Goal: Task Accomplishment & Management: Complete application form

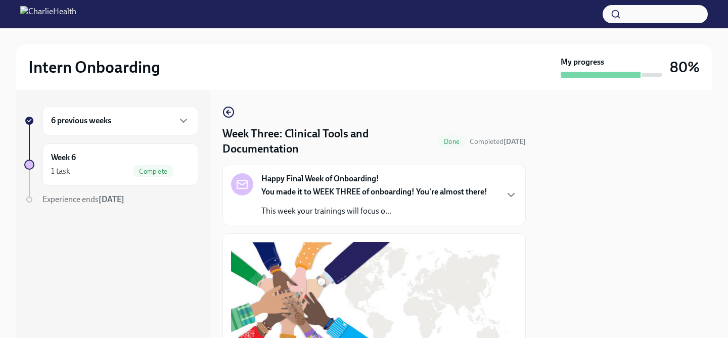
click at [152, 129] on div "6 previous weeks" at bounding box center [120, 120] width 156 height 29
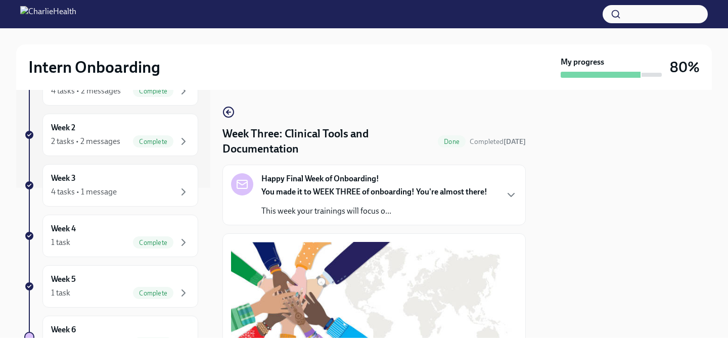
scroll to position [143, 0]
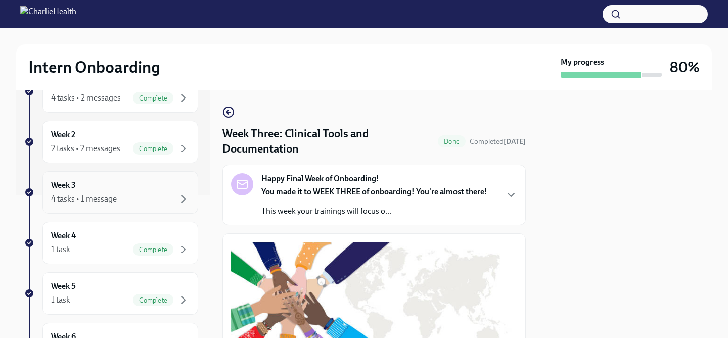
click at [148, 195] on div "4 tasks • 1 message" at bounding box center [120, 199] width 139 height 12
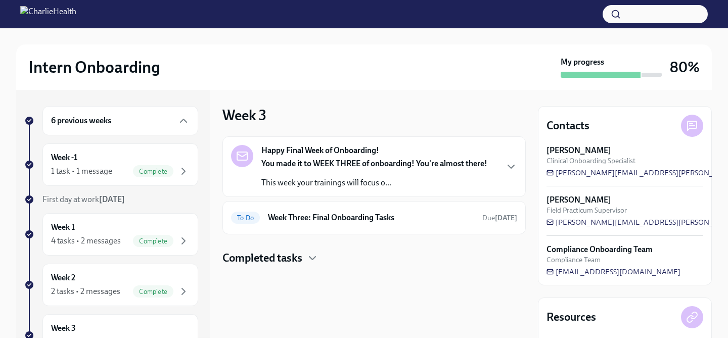
click at [455, 163] on strong "You made it to WEEK THREE of onboarding! You're almost there!" at bounding box center [374, 164] width 226 height 10
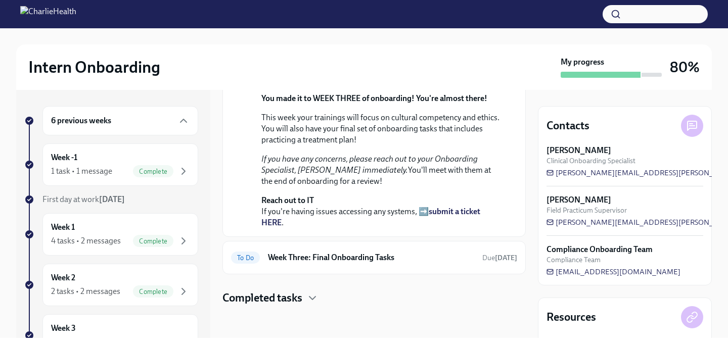
scroll to position [104, 0]
click at [390, 262] on div "Happy Final Week of Onboarding! [DATE] You made it to WEEK THREE of onboarding!…" at bounding box center [374, 153] width 303 height 242
click at [389, 257] on h6 "Week Three: Final Onboarding Tasks" at bounding box center [371, 257] width 206 height 11
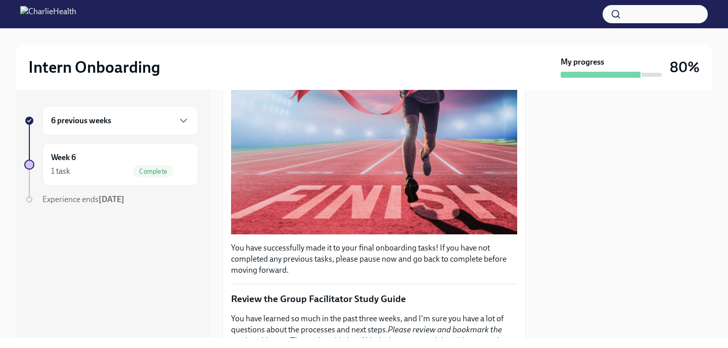
scroll to position [62, 0]
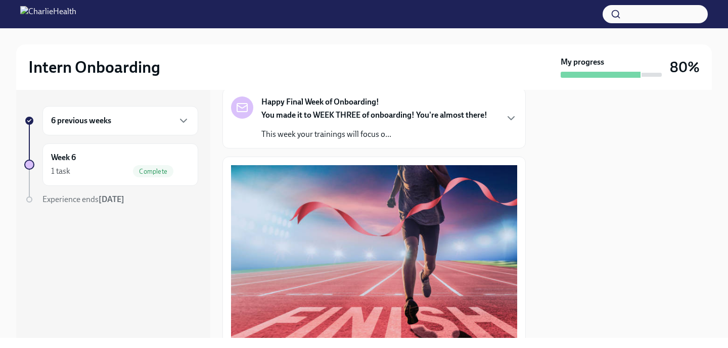
click at [165, 119] on div "6 previous weeks" at bounding box center [120, 121] width 139 height 12
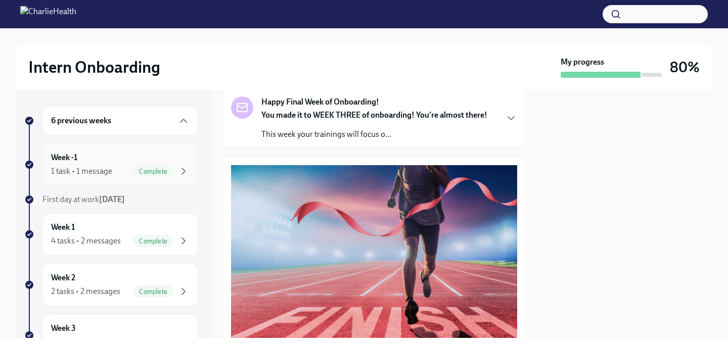
click at [109, 167] on div "1 task • 1 message" at bounding box center [81, 171] width 61 height 11
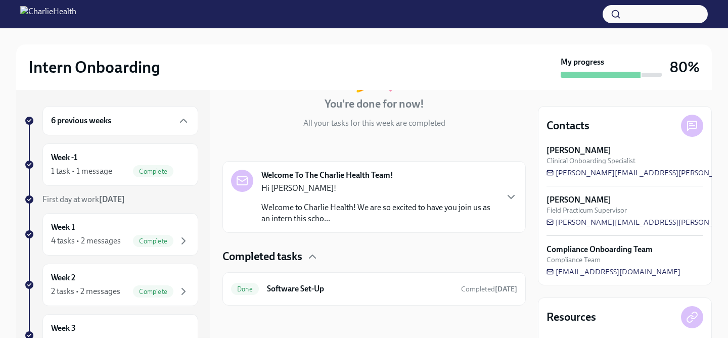
click at [359, 200] on div "Hi [PERSON_NAME]! Welcome to Charlie Health! We are so excited to have you join…" at bounding box center [379, 203] width 236 height 41
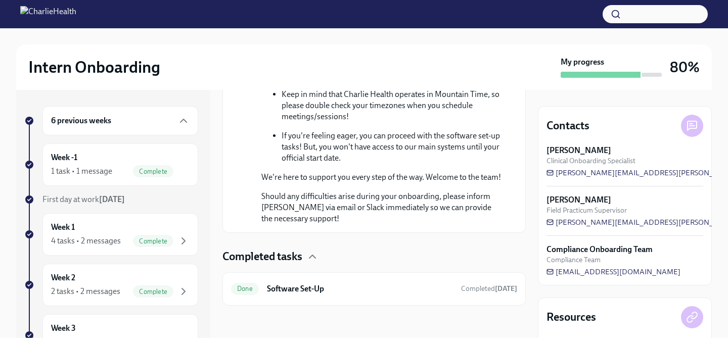
scroll to position [650, 0]
click at [358, 200] on p "Should any difficulties arise during your onboarding, please inform [PERSON_NAM…" at bounding box center [381, 207] width 240 height 33
click at [349, 292] on h6 "Software Set-Up" at bounding box center [360, 289] width 186 height 11
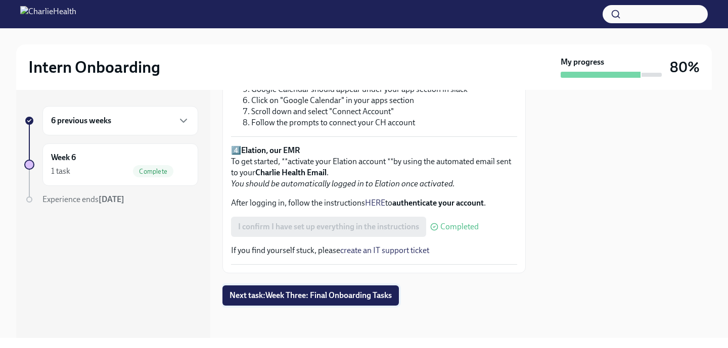
click at [374, 289] on button "Next task : Week Three: Final Onboarding Tasks" at bounding box center [311, 296] width 176 height 20
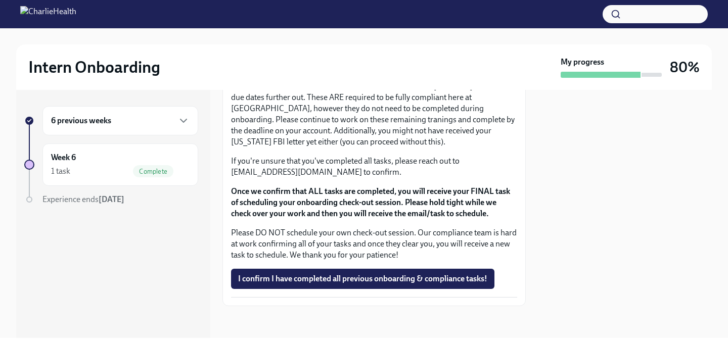
click at [156, 119] on div "6 previous weeks" at bounding box center [120, 121] width 139 height 12
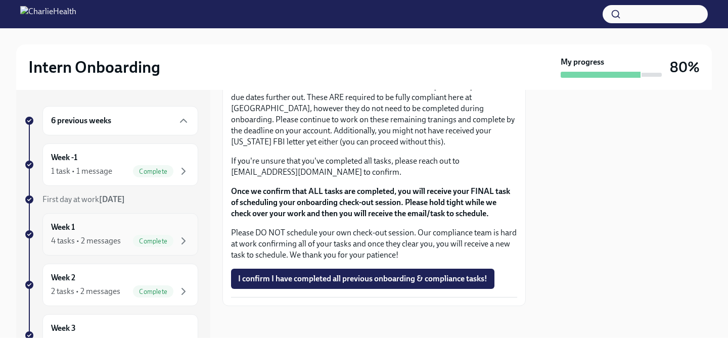
click at [107, 235] on div "Week 1 4 tasks • 2 messages Complete" at bounding box center [120, 234] width 139 height 25
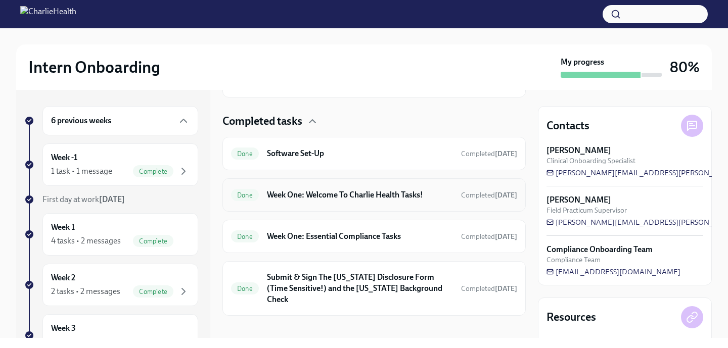
scroll to position [280, 0]
click at [351, 242] on h6 "Week One: Essential Compliance Tasks" at bounding box center [360, 237] width 186 height 11
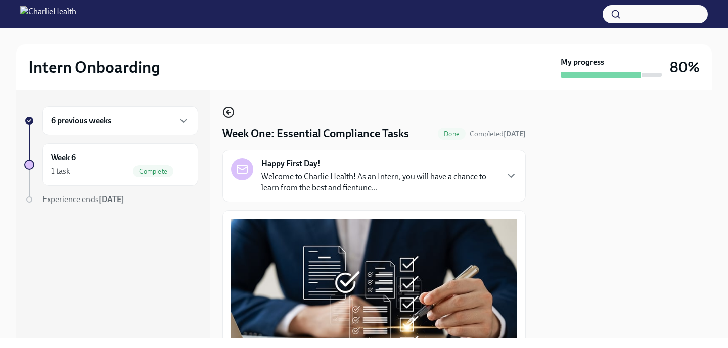
click at [232, 109] on icon "button" at bounding box center [229, 112] width 12 height 12
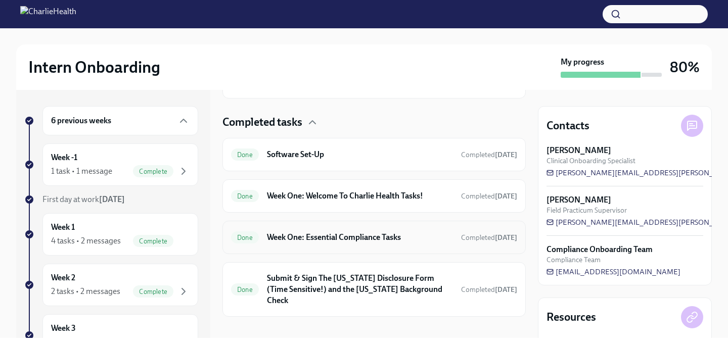
click at [294, 235] on h6 "Week One: Essential Compliance Tasks" at bounding box center [360, 237] width 186 height 11
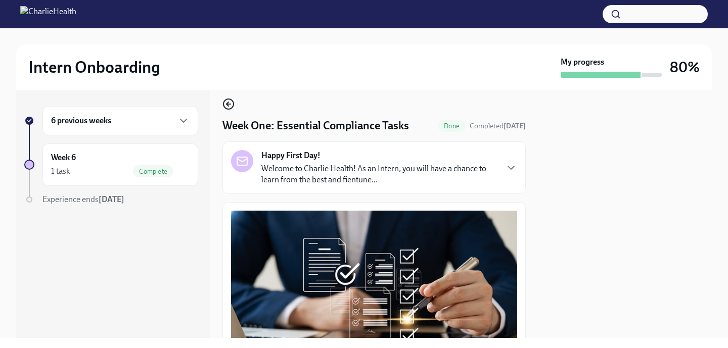
click at [229, 102] on icon "button" at bounding box center [229, 104] width 12 height 12
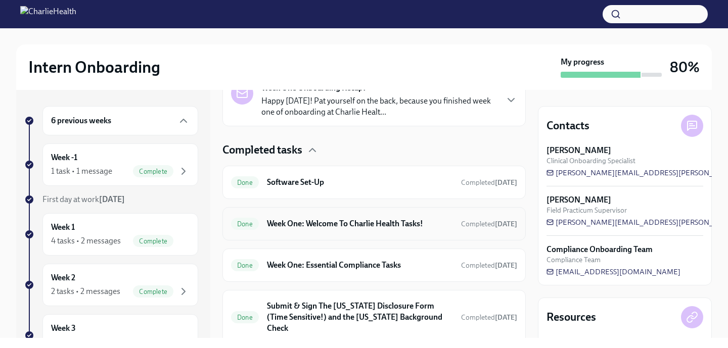
click at [294, 223] on h6 "Week One: Welcome To Charlie Health Tasks!" at bounding box center [360, 223] width 186 height 11
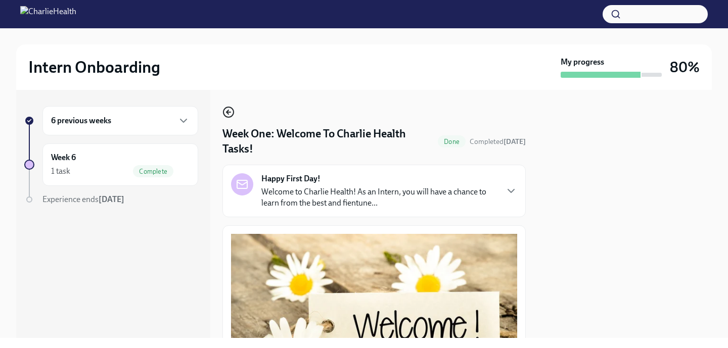
click at [227, 111] on icon "button" at bounding box center [228, 112] width 2 height 4
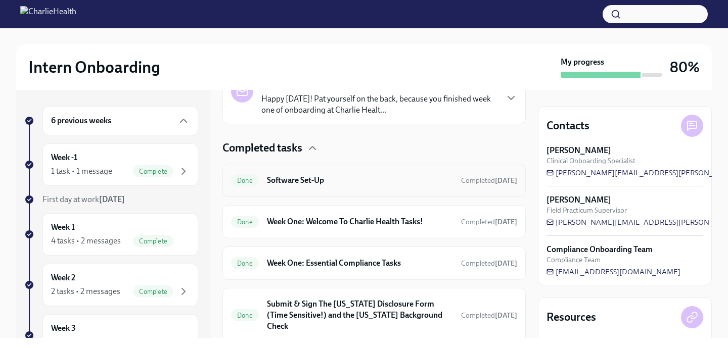
click at [296, 176] on h6 "Software Set-Up" at bounding box center [360, 180] width 186 height 11
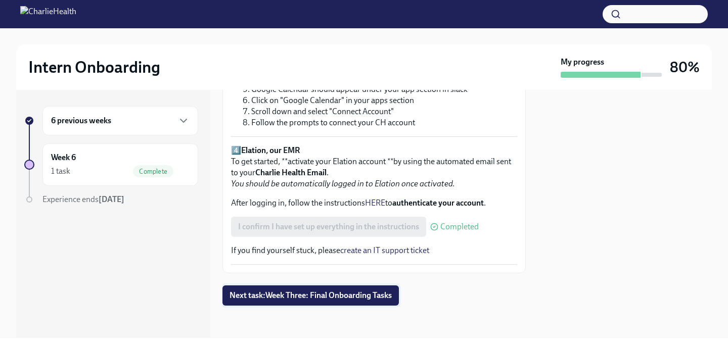
click at [252, 295] on span "Next task : Week Three: Final Onboarding Tasks" at bounding box center [311, 296] width 162 height 10
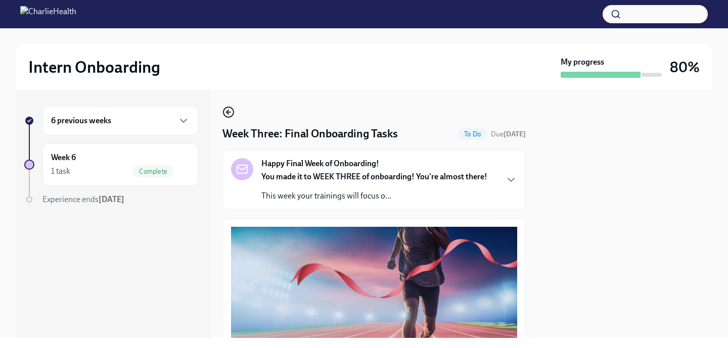
click at [227, 108] on circle "button" at bounding box center [229, 112] width 10 height 10
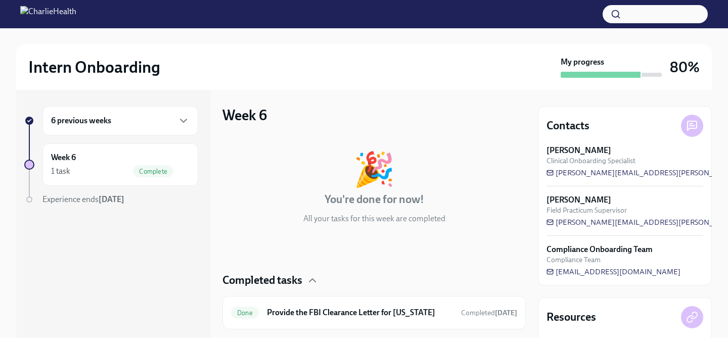
click at [159, 116] on div "6 previous weeks" at bounding box center [120, 121] width 139 height 12
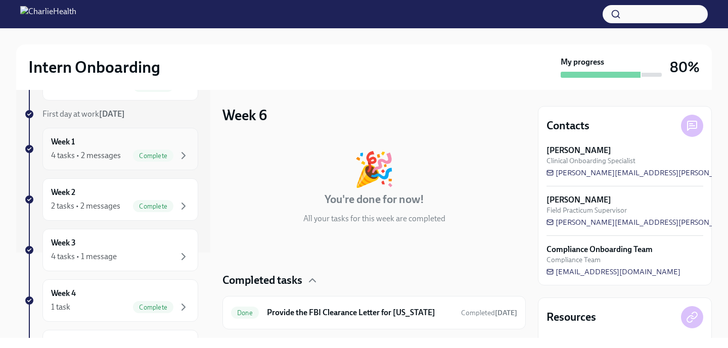
scroll to position [88, 0]
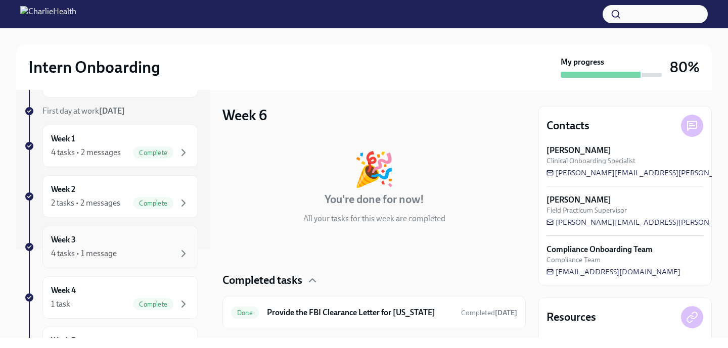
click at [114, 246] on div "Week 3 4 tasks • 1 message" at bounding box center [120, 247] width 139 height 25
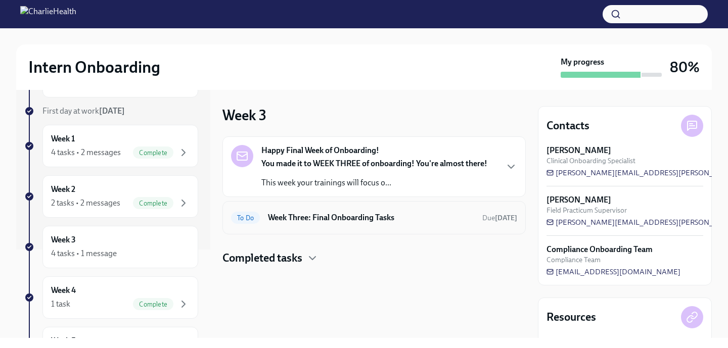
click at [308, 224] on div "To Do Week Three: Final Onboarding Tasks Due [DATE]" at bounding box center [374, 218] width 286 height 16
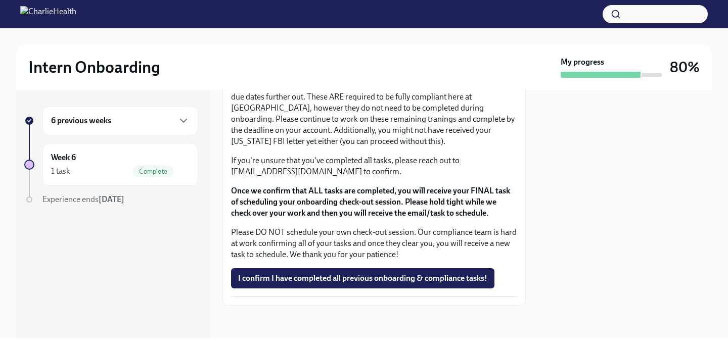
scroll to position [696, 0]
click at [99, 116] on h6 "6 previous weeks" at bounding box center [81, 120] width 60 height 11
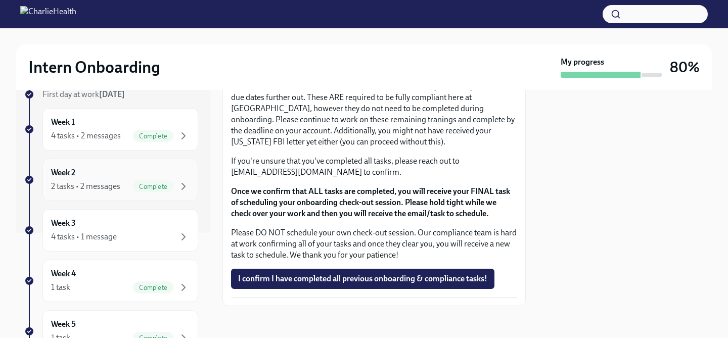
scroll to position [109, 0]
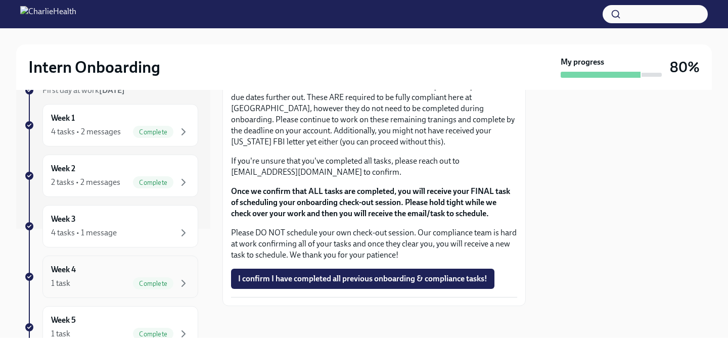
click at [78, 273] on div "Week 4 1 task Complete" at bounding box center [120, 276] width 139 height 25
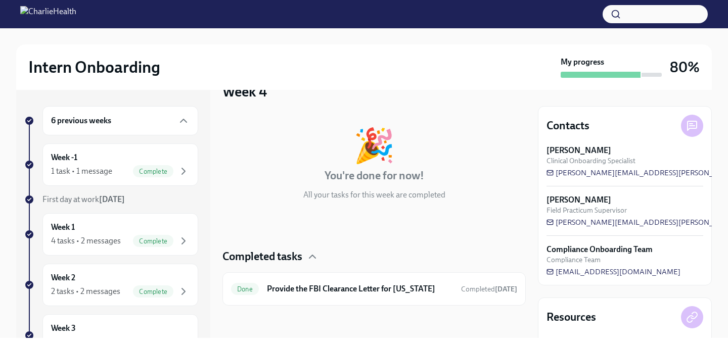
scroll to position [24, 0]
click at [285, 282] on div "Done Provide the FBI Clearance Letter for [US_STATE] Completed [DATE]" at bounding box center [374, 289] width 286 height 16
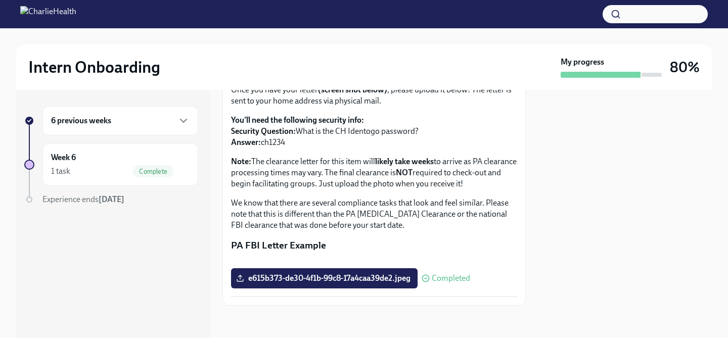
scroll to position [129, 0]
